Goal: Task Accomplishment & Management: Use online tool/utility

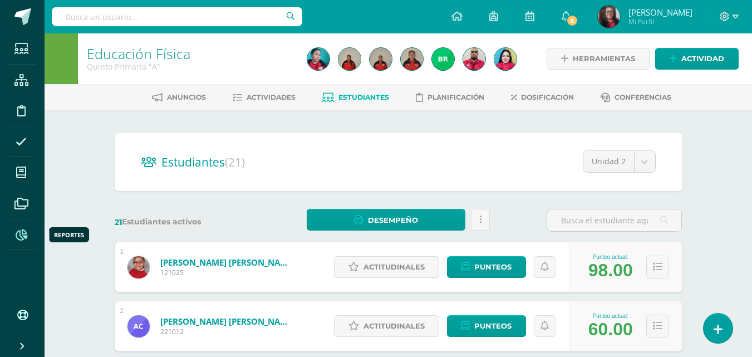
click at [26, 231] on icon at bounding box center [22, 234] width 12 height 11
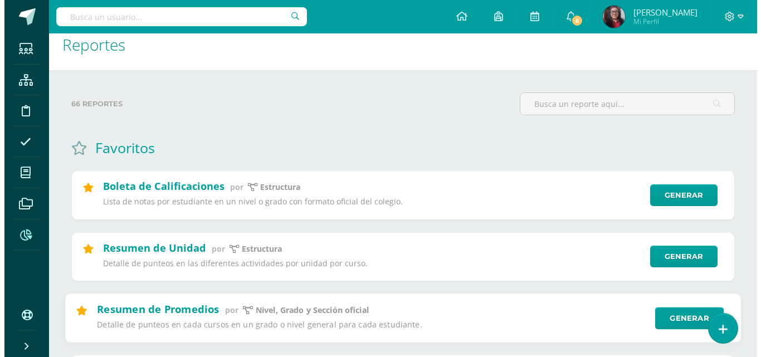
scroll to position [111, 0]
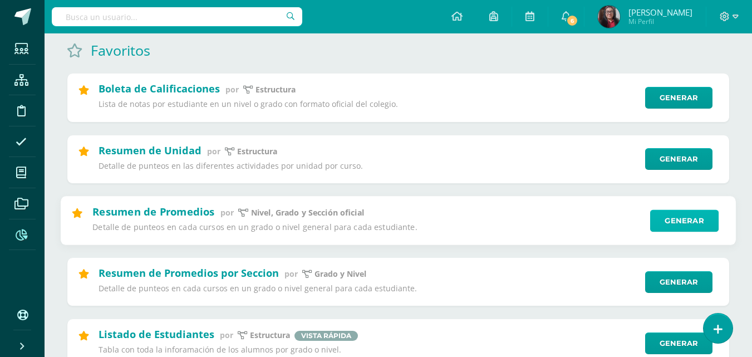
click at [678, 219] on link "Generar" at bounding box center [684, 220] width 69 height 22
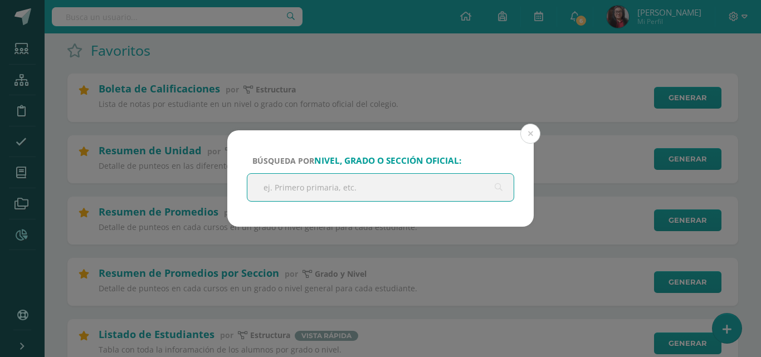
click at [438, 186] on input "text" at bounding box center [380, 187] width 266 height 27
type input "Quinto"
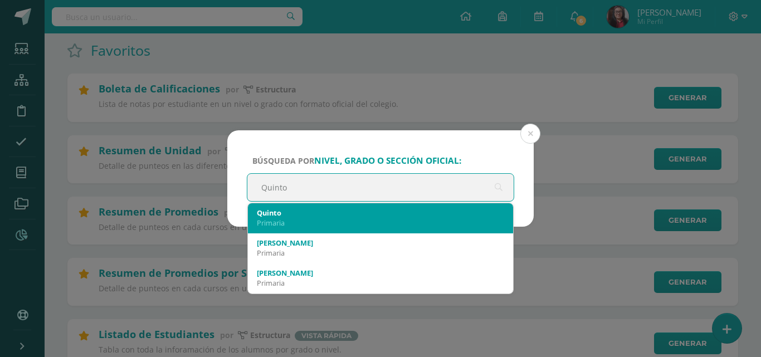
click at [366, 214] on div "Quinto" at bounding box center [380, 213] width 247 height 10
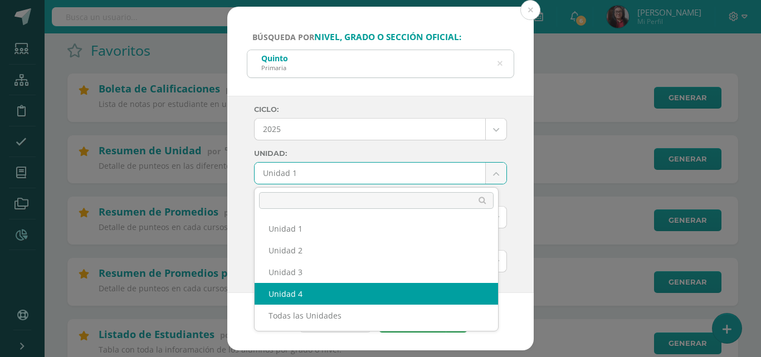
select select "Unidad 4"
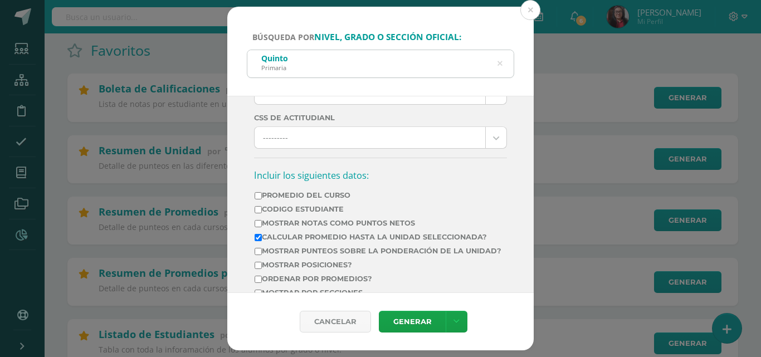
scroll to position [557, 0]
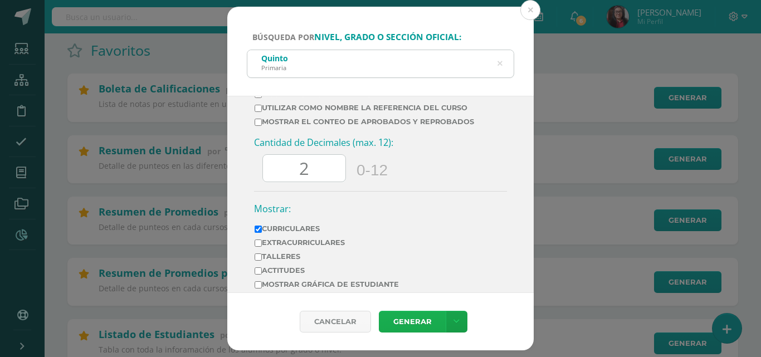
click at [403, 326] on link "Generar" at bounding box center [412, 322] width 67 height 22
